Goal: Transaction & Acquisition: Purchase product/service

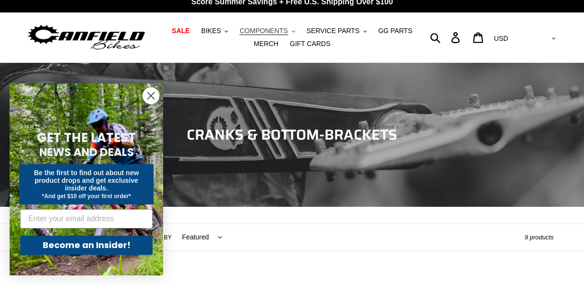
click at [251, 35] on span "COMPONENTS" at bounding box center [264, 31] width 48 height 8
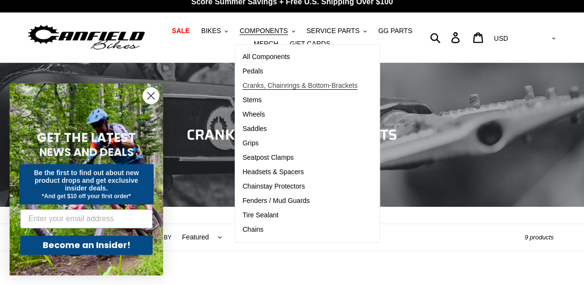
click at [248, 85] on span "Cranks, Chainrings & Bottom-Brackets" at bounding box center [299, 86] width 115 height 8
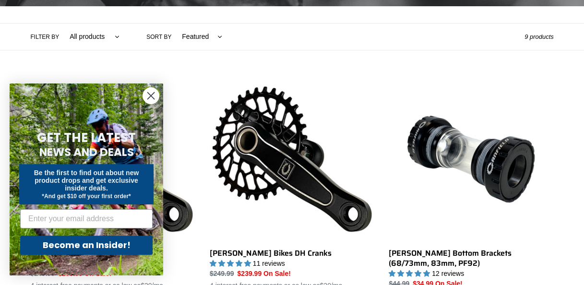
scroll to position [339, 0]
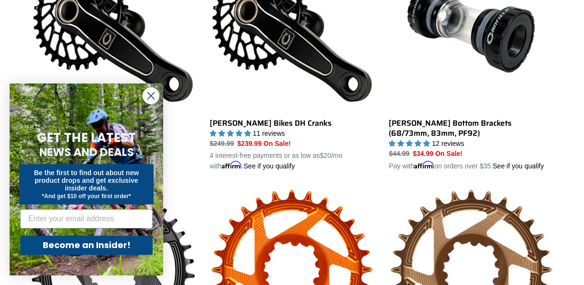
click at [152, 90] on circle "Close dialog" at bounding box center [151, 96] width 16 height 16
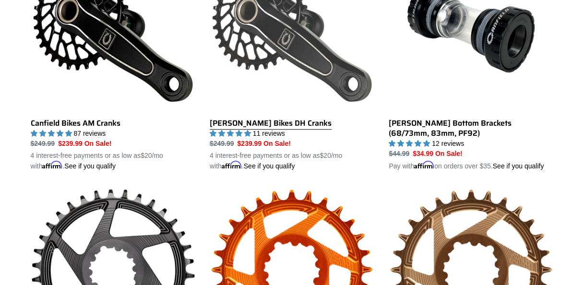
click at [241, 123] on link "[PERSON_NAME] Bikes DH Cranks" at bounding box center [292, 59] width 165 height 225
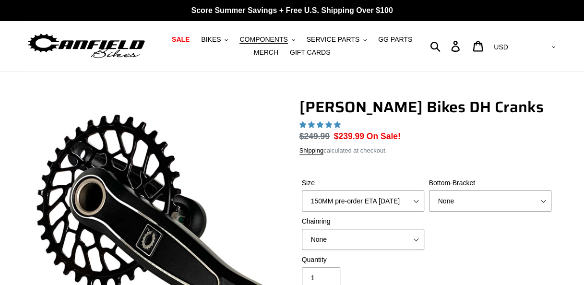
select select "highest-rating"
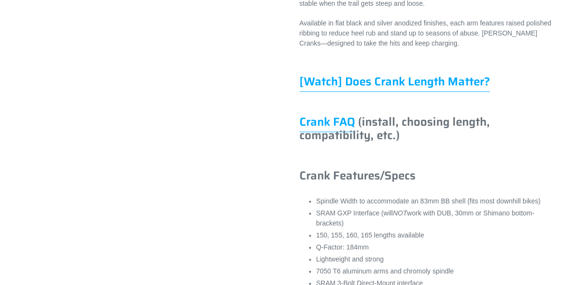
scroll to position [589, 0]
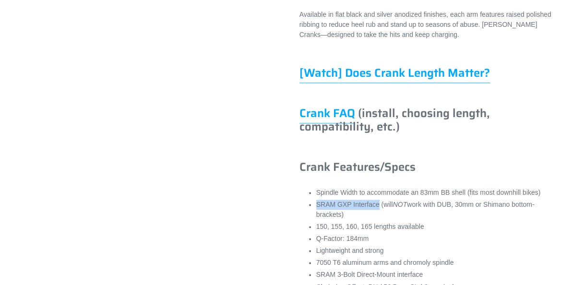
drag, startPoint x: 317, startPoint y: 214, endPoint x: 375, endPoint y: 215, distance: 58.6
click at [375, 215] on li "SRAM GXP Interface (will NOT work with DUB, 30mm or Shimano bottom-brackets)" at bounding box center [435, 210] width 238 height 20
drag, startPoint x: 375, startPoint y: 215, endPoint x: 359, endPoint y: 214, distance: 16.3
click at [450, 220] on li "SRAM GXP Interface (will NOT work with DUB, 30mm or Shimano bottom-brackets)" at bounding box center [435, 210] width 238 height 20
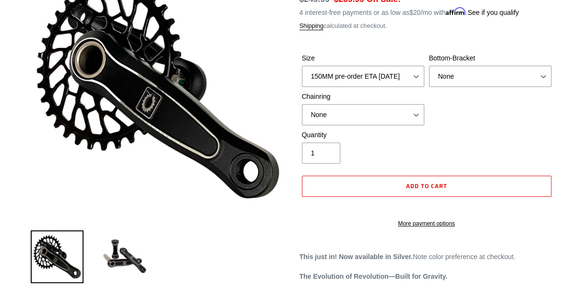
scroll to position [101, 0]
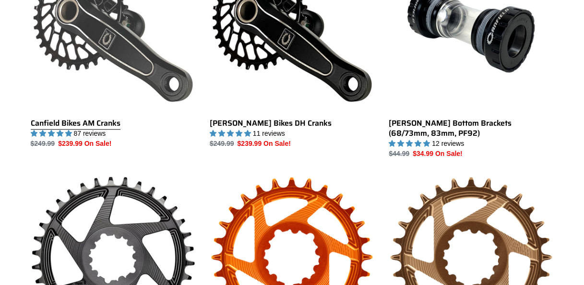
click at [110, 76] on link "Canfield Bikes AM Cranks" at bounding box center [113, 48] width 165 height 202
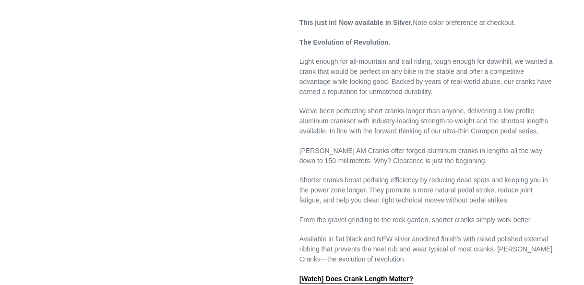
select select "highest-rating"
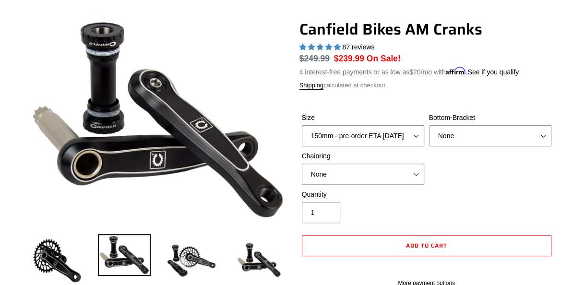
scroll to position [75, 0]
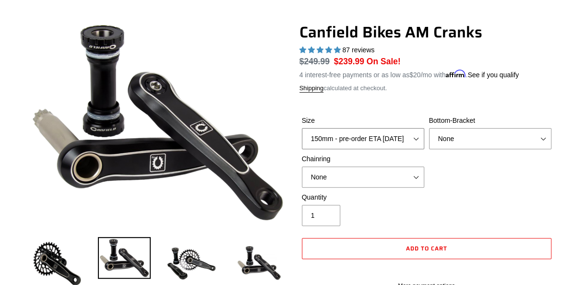
click at [396, 140] on select "150mm - pre-order ETA 10/15/25 155mm - pre-order ETA 10/15/25 160mm - pre-order…" at bounding box center [363, 138] width 122 height 21
click at [394, 132] on select "150mm - pre-order ETA 10/15/25 155mm - pre-order ETA 10/15/25 160mm - pre-order…" at bounding box center [363, 138] width 122 height 21
click at [401, 103] on form "Size 150mm - pre-order ETA 10/15/25 155mm - pre-order ETA 10/15/25 160mm - pre-…" at bounding box center [427, 200] width 254 height 200
click at [489, 147] on select "None BSA Threaded 68/73mm Press Fit PF92" at bounding box center [490, 138] width 122 height 21
click at [545, 91] on div "Shipping calculated at checkout." at bounding box center [427, 89] width 254 height 10
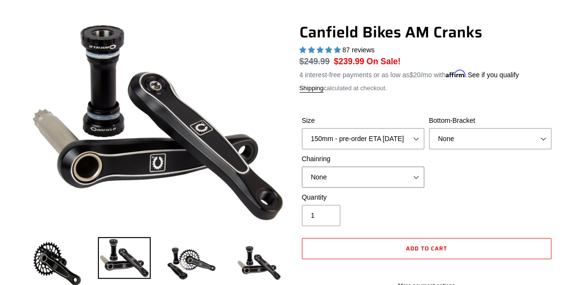
click at [408, 172] on select "None 30t Round (Boost 148) 30t Oval (Boost 148) 32t Round (Boost 148) 32t Oval …" at bounding box center [363, 177] width 122 height 21
click at [545, 204] on div "Quantity 1" at bounding box center [427, 211] width 254 height 38
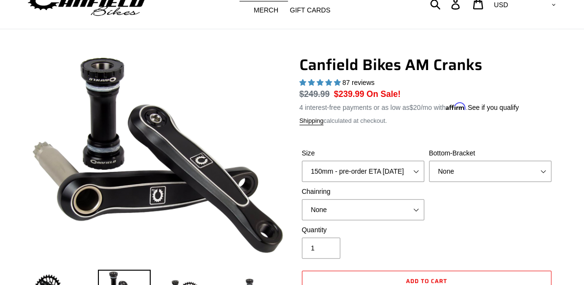
scroll to position [35, 0]
